Goal: Task Accomplishment & Management: Manage account settings

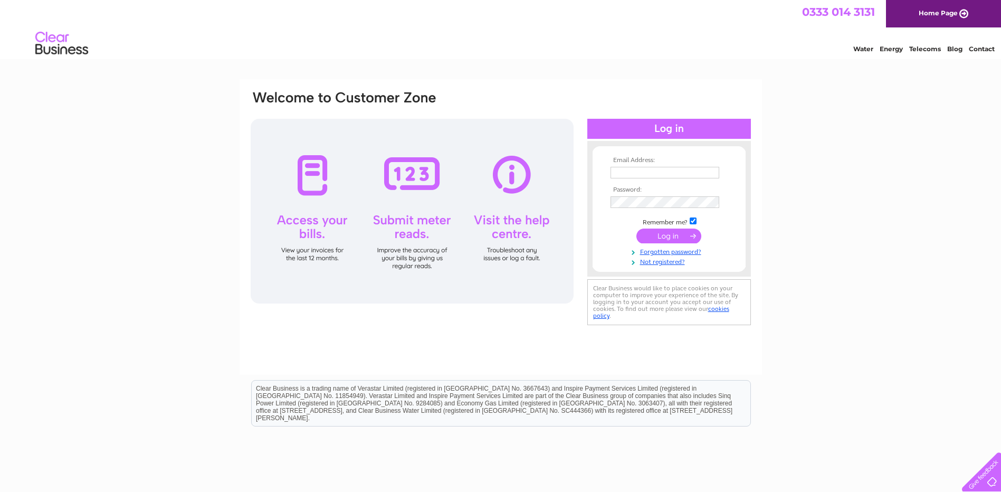
type input "jim@athenafireplaces.com"
click at [667, 236] on input "submit" at bounding box center [668, 235] width 65 height 15
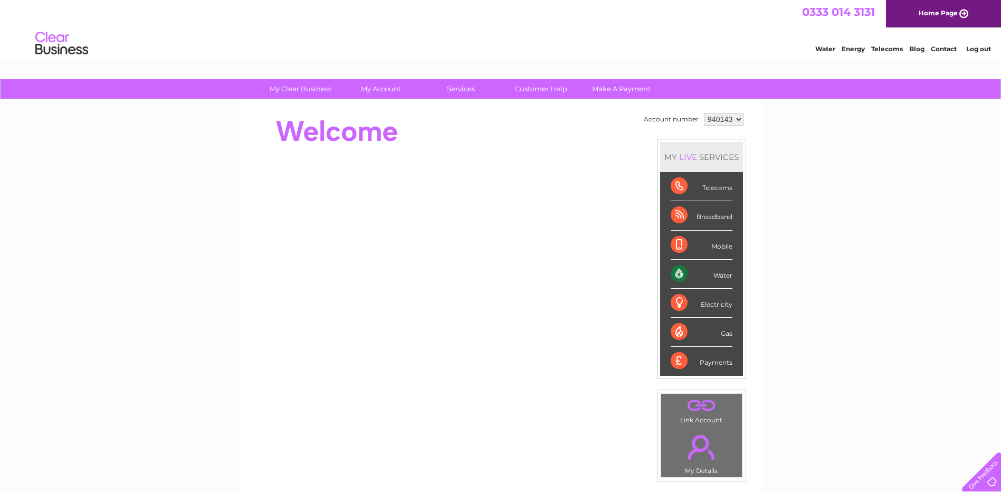
drag, startPoint x: 671, startPoint y: 272, endPoint x: 683, endPoint y: 273, distance: 11.6
click at [683, 273] on div "Water" at bounding box center [701, 274] width 62 height 29
click at [724, 275] on div "Water" at bounding box center [701, 274] width 62 height 29
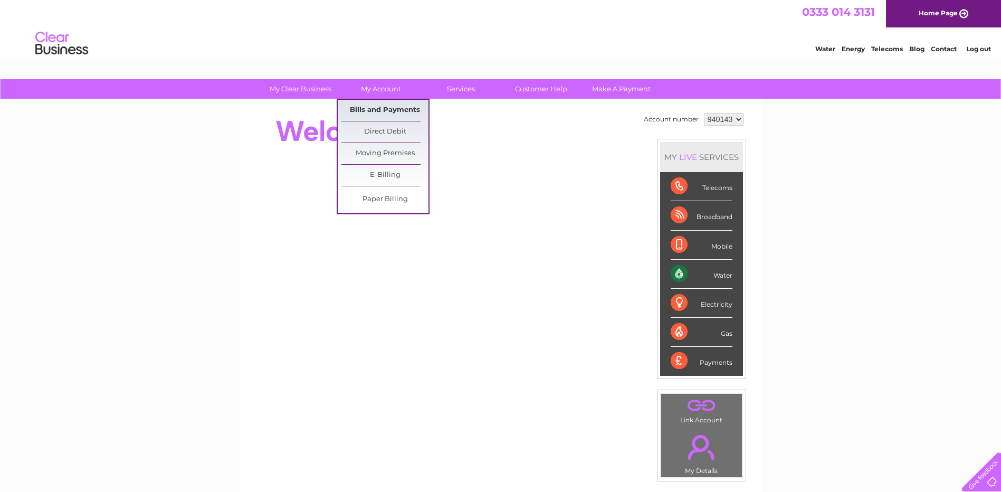
click at [389, 111] on link "Bills and Payments" at bounding box center [384, 110] width 87 height 21
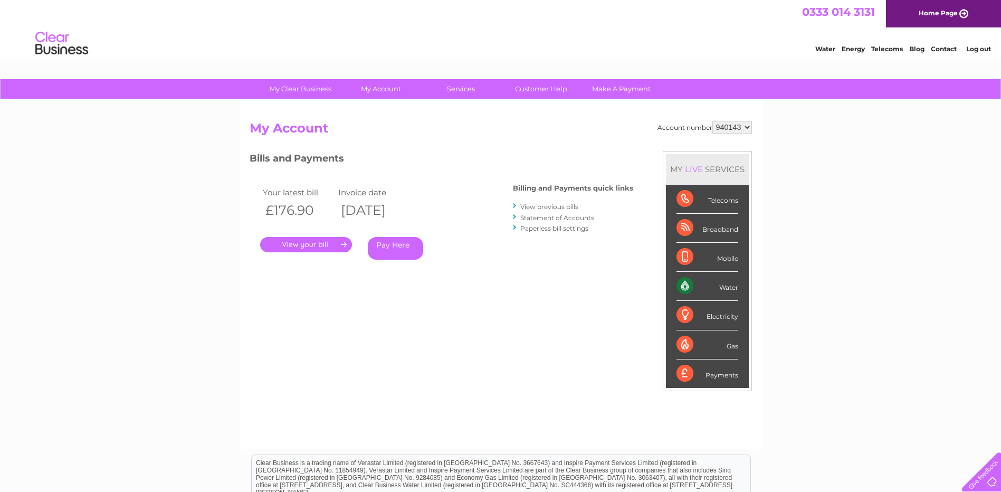
click at [305, 245] on link "." at bounding box center [306, 244] width 92 height 15
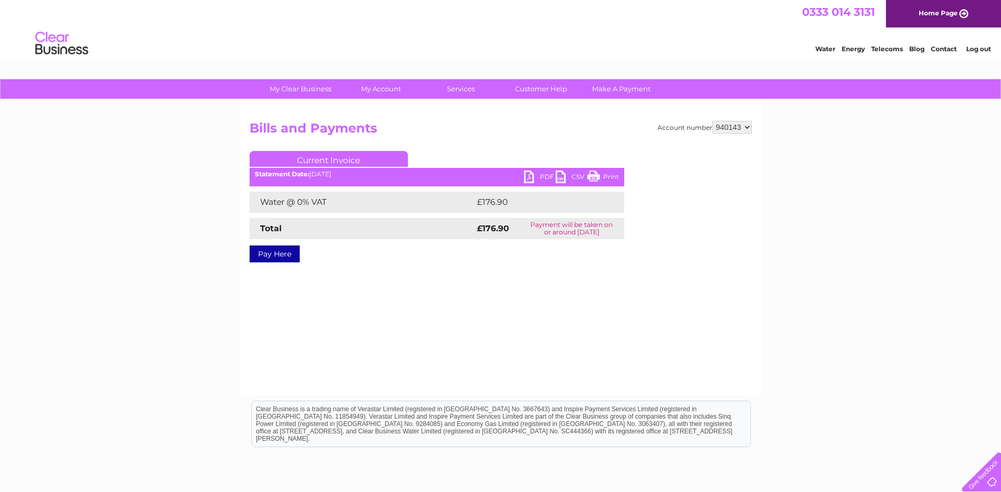
click at [534, 176] on link "PDF" at bounding box center [540, 177] width 32 height 15
click at [317, 157] on link "Current Invoice" at bounding box center [328, 159] width 158 height 16
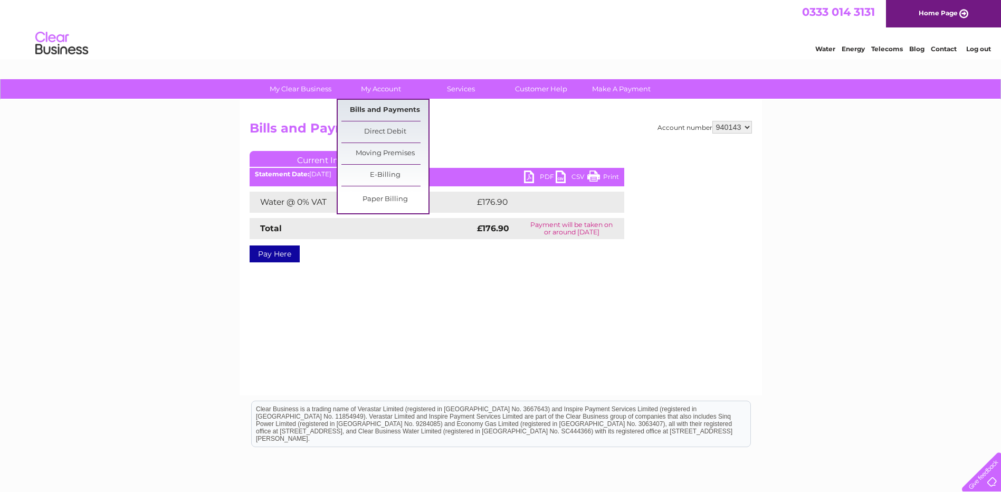
click at [389, 107] on link "Bills and Payments" at bounding box center [384, 110] width 87 height 21
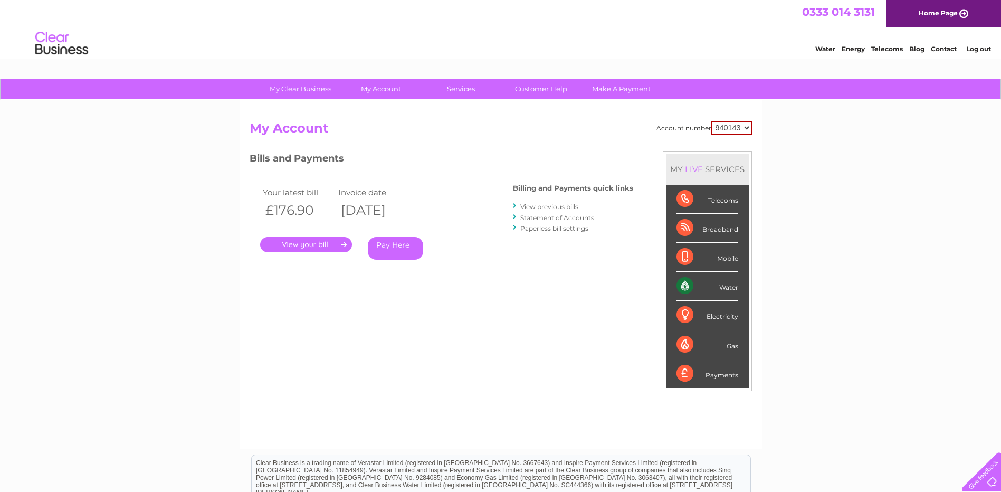
click at [550, 200] on div "Billing and Payments quick links View previous bills Statement of Accounts Pape…" at bounding box center [573, 209] width 120 height 69
click at [552, 201] on li "View previous bills" at bounding box center [573, 206] width 120 height 11
click at [551, 205] on link "View previous bills" at bounding box center [549, 207] width 58 height 8
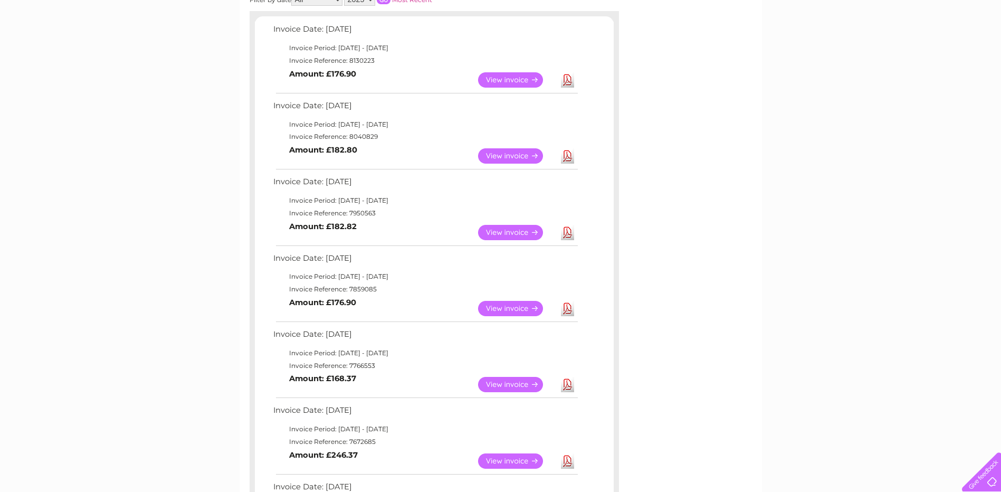
scroll to position [158, 0]
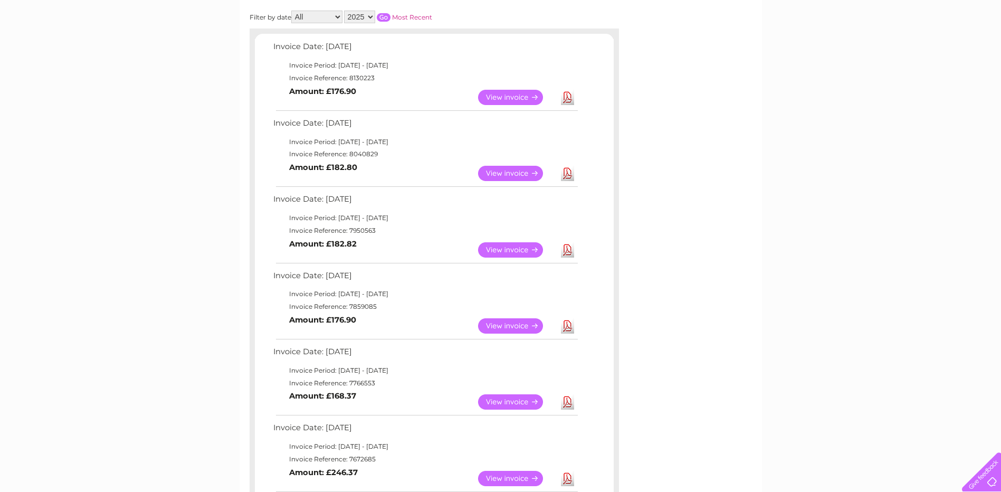
click at [502, 177] on link "View" at bounding box center [517, 173] width 78 height 15
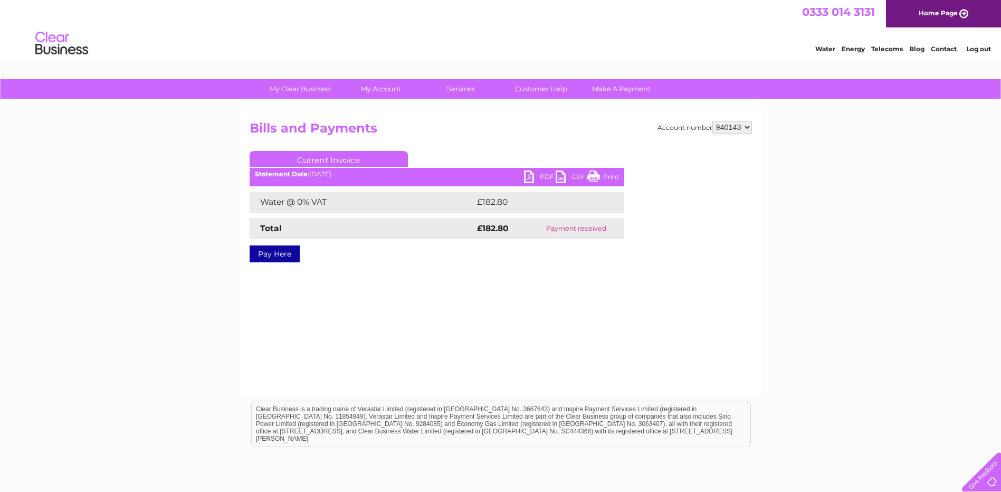
click at [600, 171] on link "Print" at bounding box center [603, 177] width 32 height 15
drag, startPoint x: 534, startPoint y: 176, endPoint x: 559, endPoint y: 193, distance: 29.6
click at [535, 176] on link "PDF" at bounding box center [540, 177] width 32 height 15
drag, startPoint x: 587, startPoint y: 373, endPoint x: 499, endPoint y: 383, distance: 88.6
click at [499, 382] on div "Account number 940143 Bills and Payments Current Invoice PDF CSV Print £182.80" at bounding box center [500, 247] width 522 height 295
